Goal: Feedback & Contribution: Leave review/rating

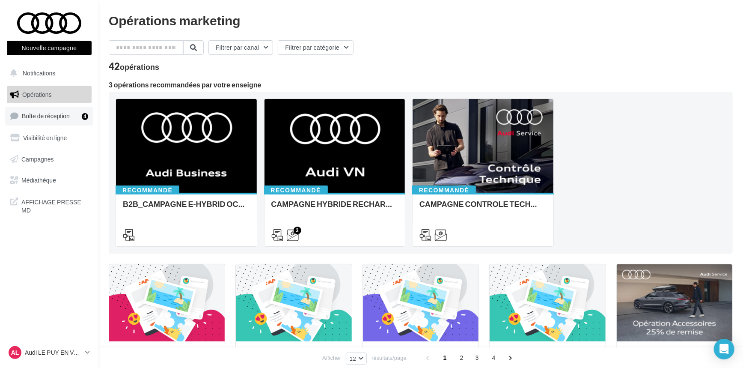
click at [48, 120] on link "Boîte de réception 4" at bounding box center [49, 116] width 88 height 18
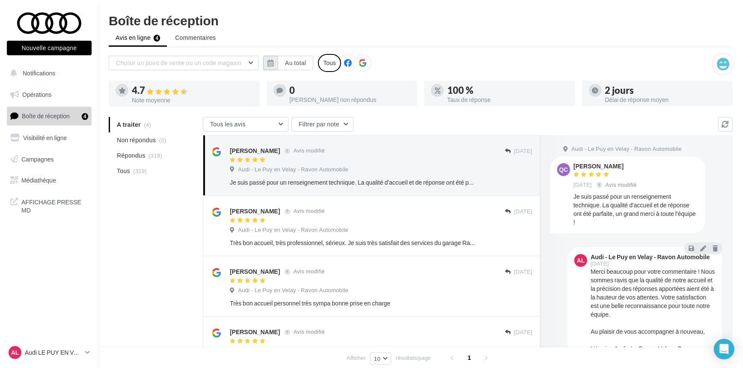
click at [277, 62] on button "button" at bounding box center [270, 63] width 15 height 15
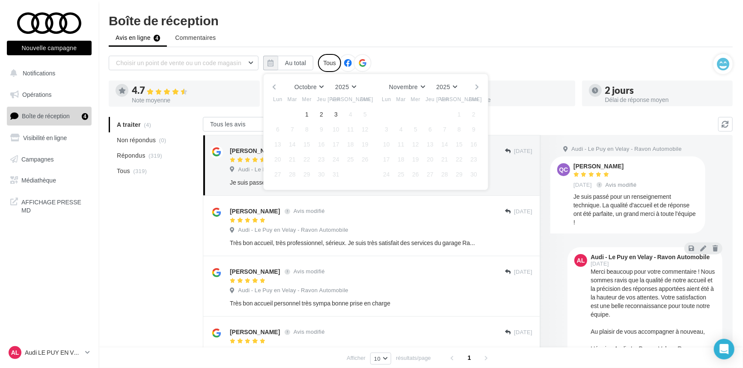
click at [276, 82] on button "button" at bounding box center [274, 87] width 7 height 12
click at [278, 112] on button "1" at bounding box center [277, 114] width 13 height 13
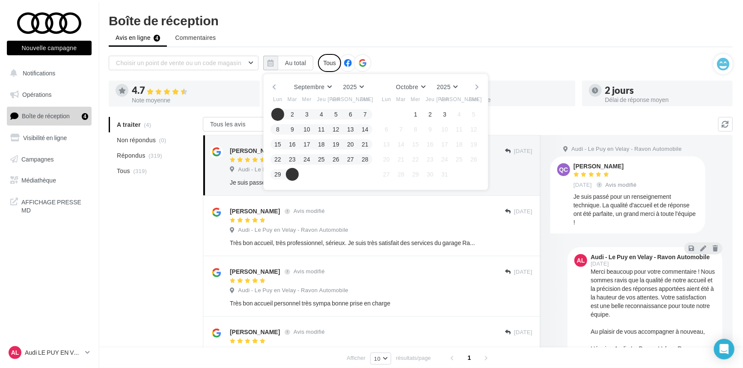
click at [292, 173] on button "30" at bounding box center [292, 174] width 13 height 13
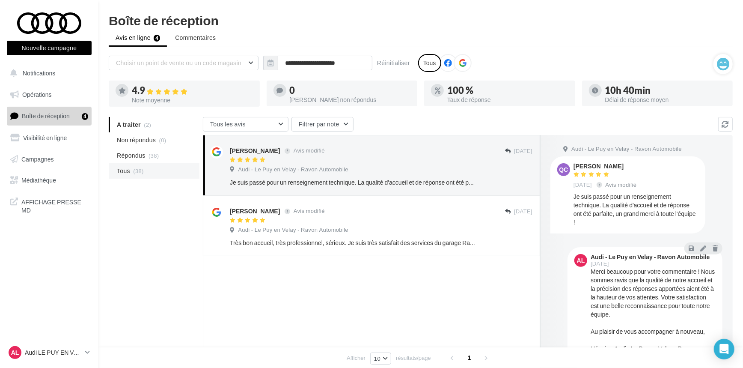
click at [143, 172] on span "(38)" at bounding box center [138, 170] width 10 height 7
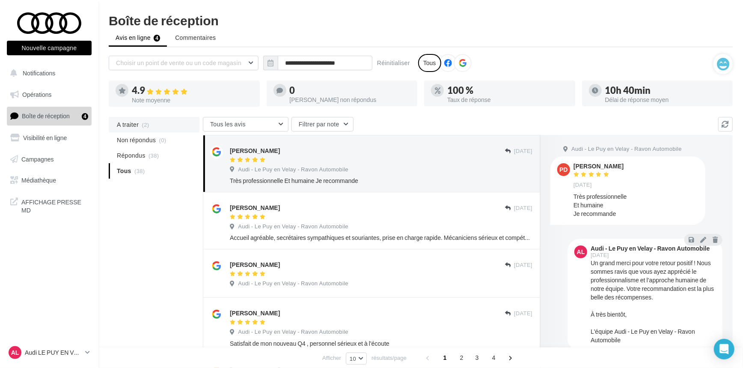
click at [140, 125] on li "A traiter (2)" at bounding box center [154, 124] width 91 height 15
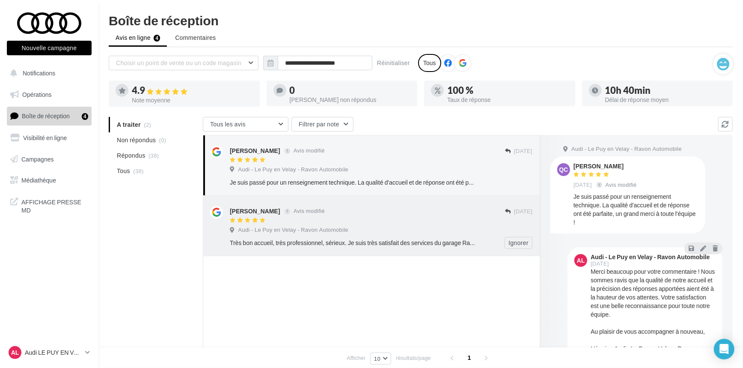
click at [479, 223] on div at bounding box center [367, 220] width 275 height 7
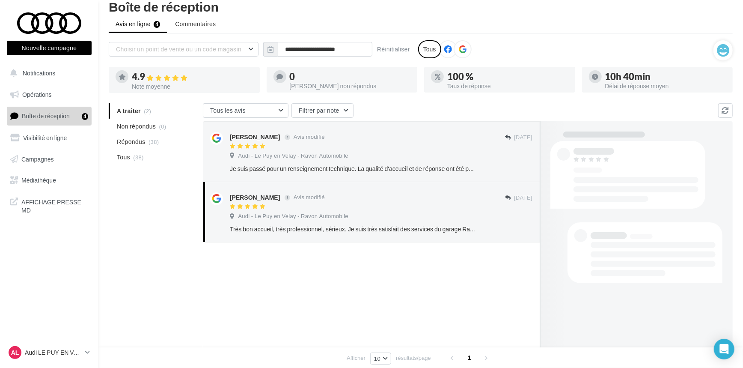
scroll to position [39, 0]
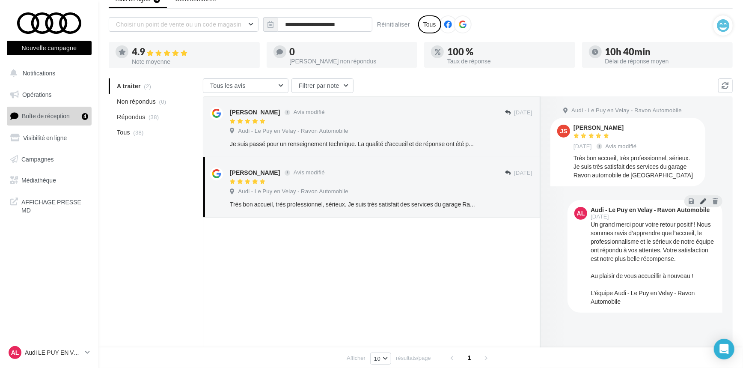
click at [702, 201] on icon at bounding box center [703, 201] width 6 height 6
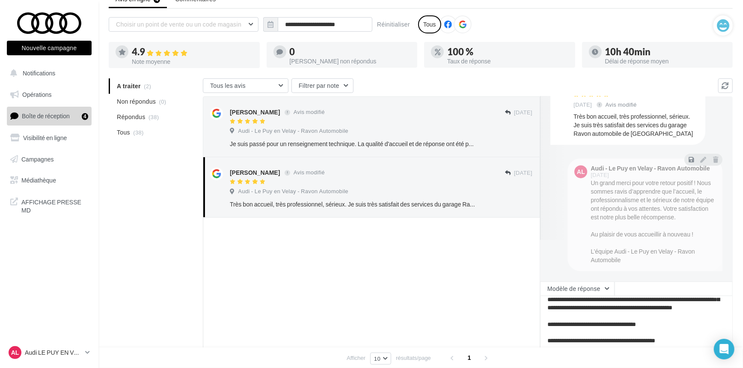
scroll to position [42, 0]
type textarea "**********"
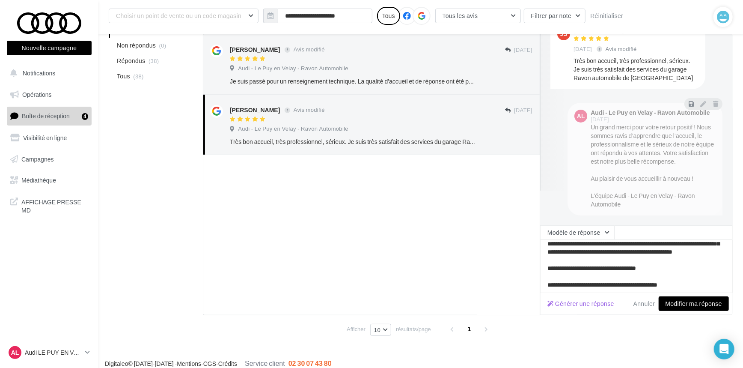
scroll to position [111, 0]
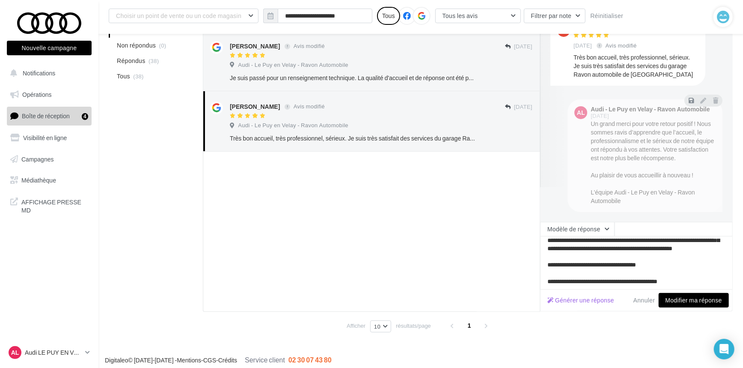
type textarea "**********"
click at [677, 306] on button "Modifier ma réponse" at bounding box center [694, 300] width 70 height 15
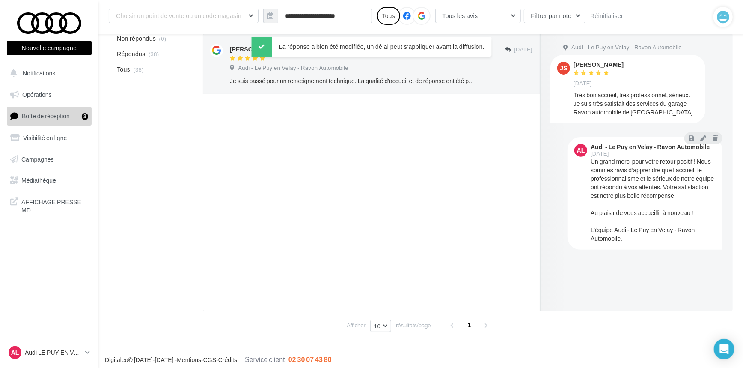
scroll to position [30, 0]
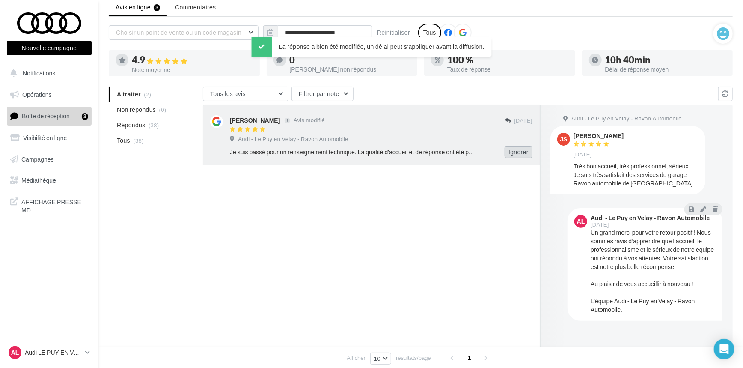
click at [507, 149] on button "Ignorer" at bounding box center [519, 152] width 28 height 12
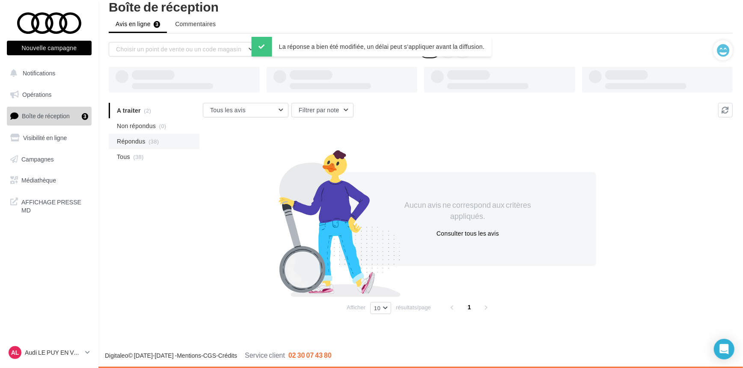
scroll to position [13, 0]
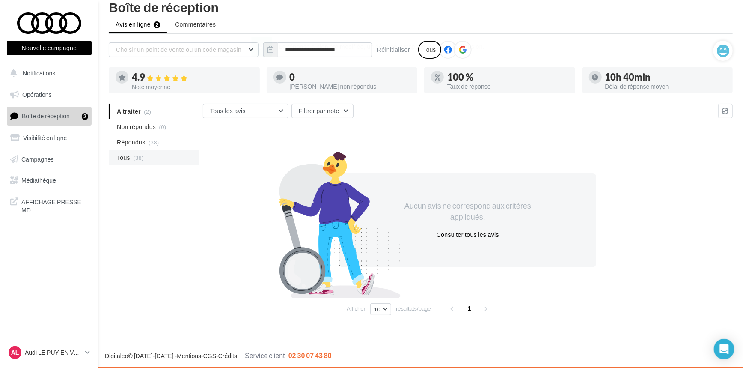
click at [156, 161] on li "Tous (38)" at bounding box center [154, 157] width 91 height 15
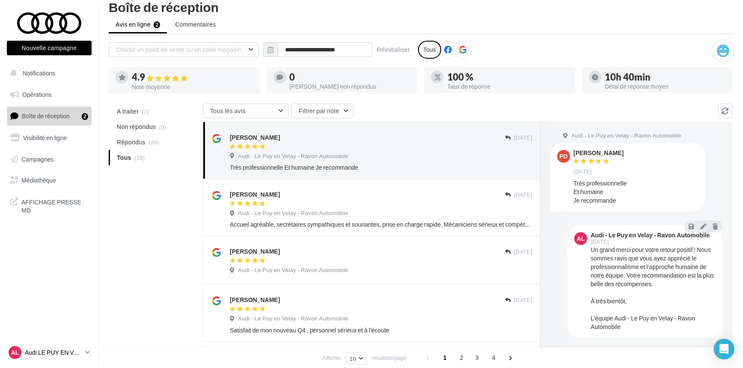
click at [45, 347] on div "AL Audi LE PUY EN VELAY audi-lepu-car" at bounding box center [45, 352] width 73 height 13
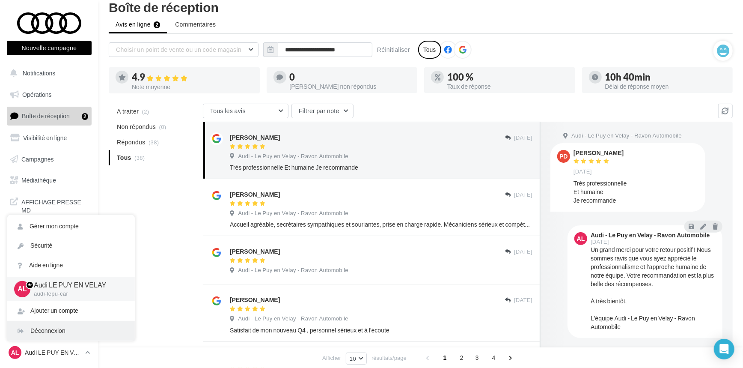
click at [56, 329] on div "Déconnexion" at bounding box center [71, 330] width 128 height 19
